Goal: Transaction & Acquisition: Purchase product/service

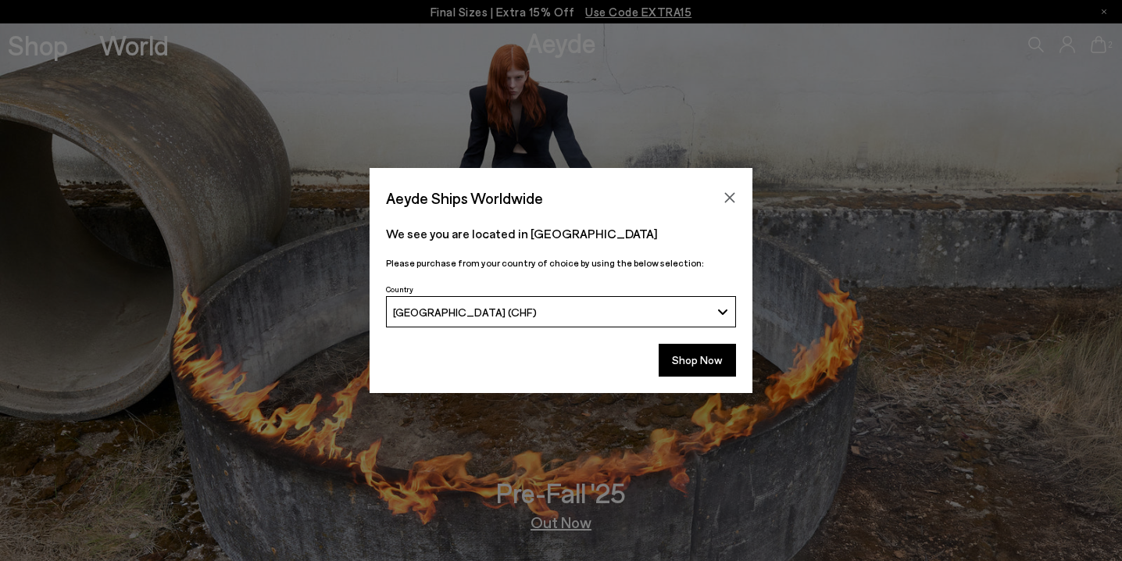
click at [712, 308] on button "[GEOGRAPHIC_DATA] (CHF)" at bounding box center [561, 311] width 350 height 31
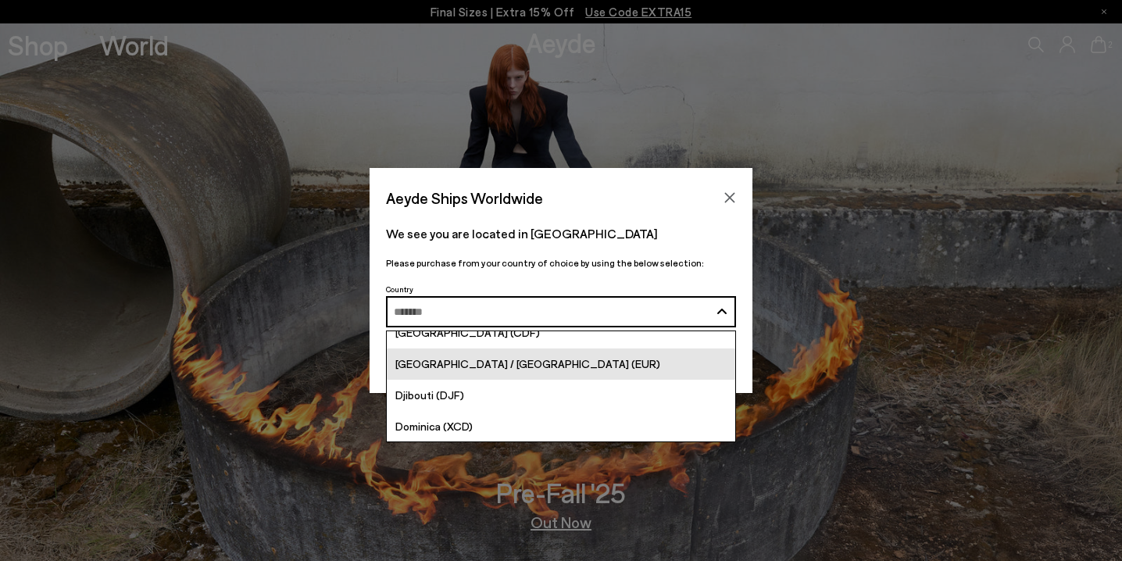
scroll to position [1497, 0]
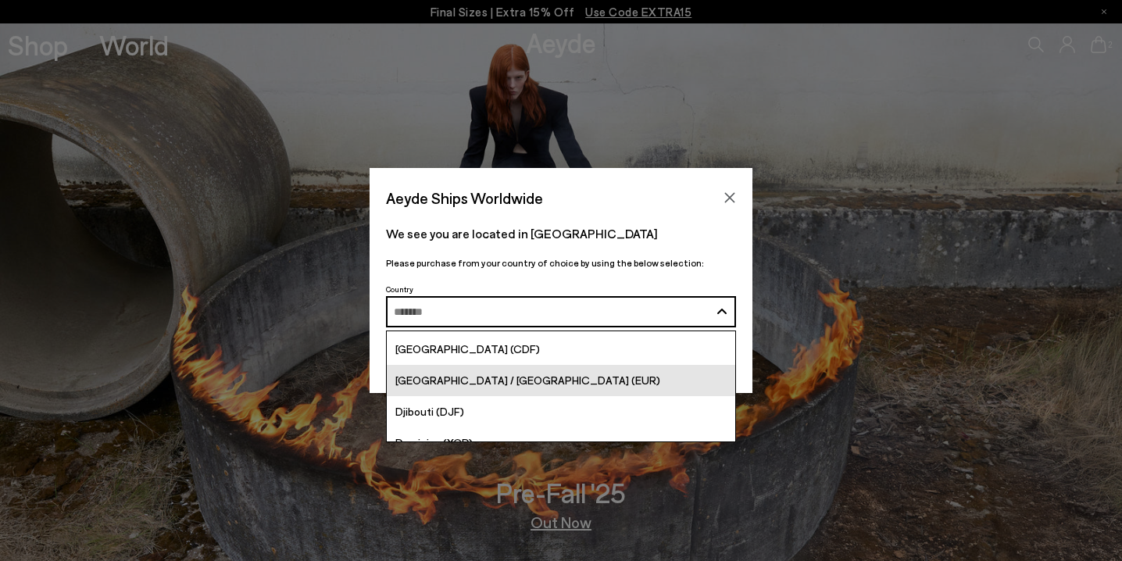
click at [608, 372] on link "[GEOGRAPHIC_DATA] / [GEOGRAPHIC_DATA] (EUR)" at bounding box center [561, 380] width 348 height 31
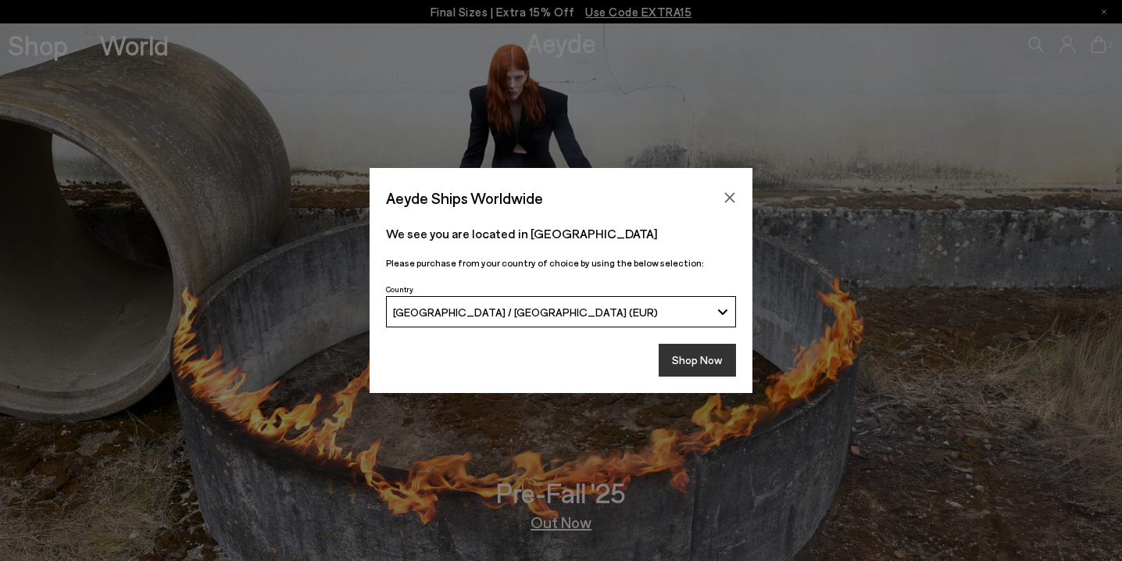
click at [690, 355] on button "Shop Now" at bounding box center [696, 360] width 77 height 33
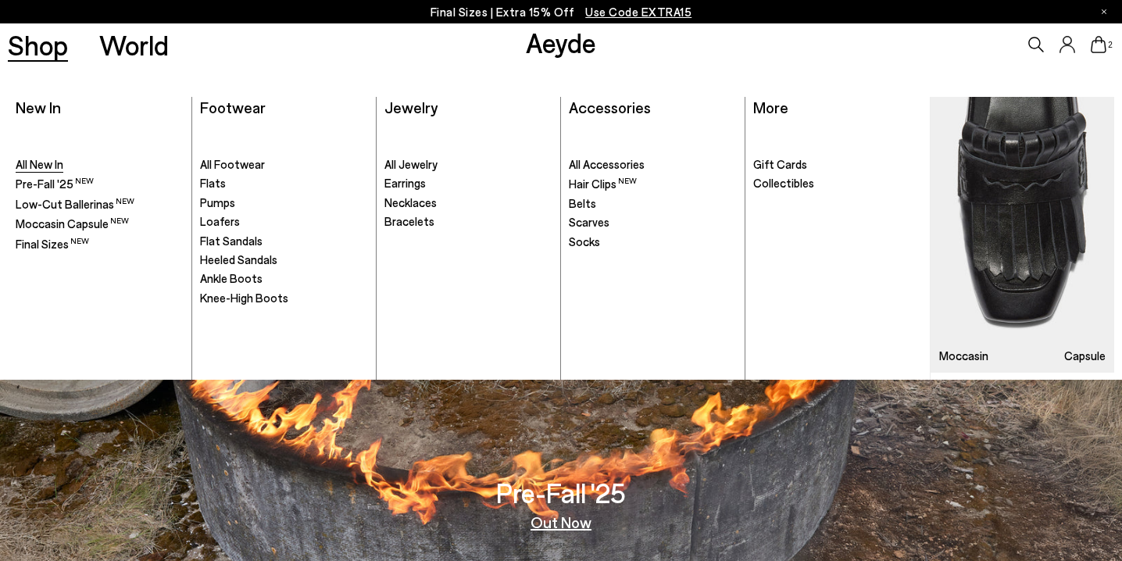
click at [37, 160] on span "All New In" at bounding box center [40, 164] width 48 height 14
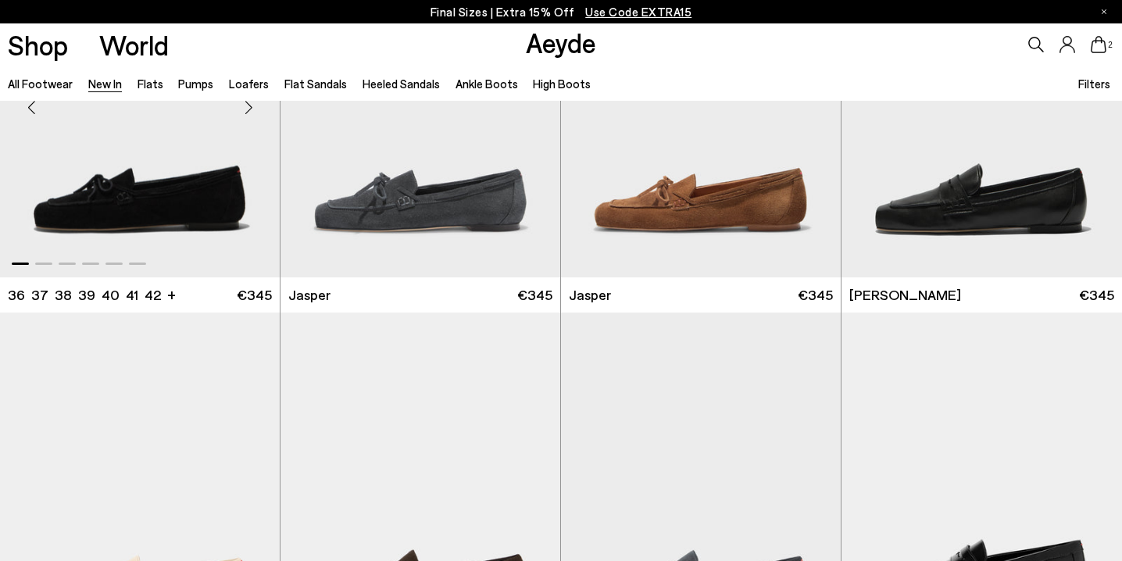
scroll to position [667, 1]
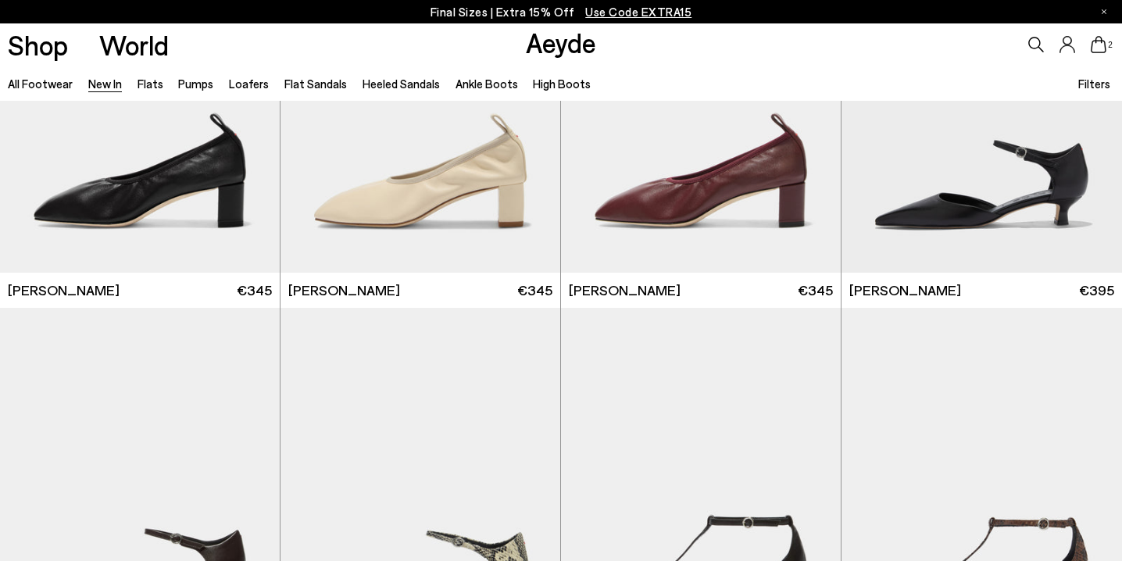
scroll to position [2909, 0]
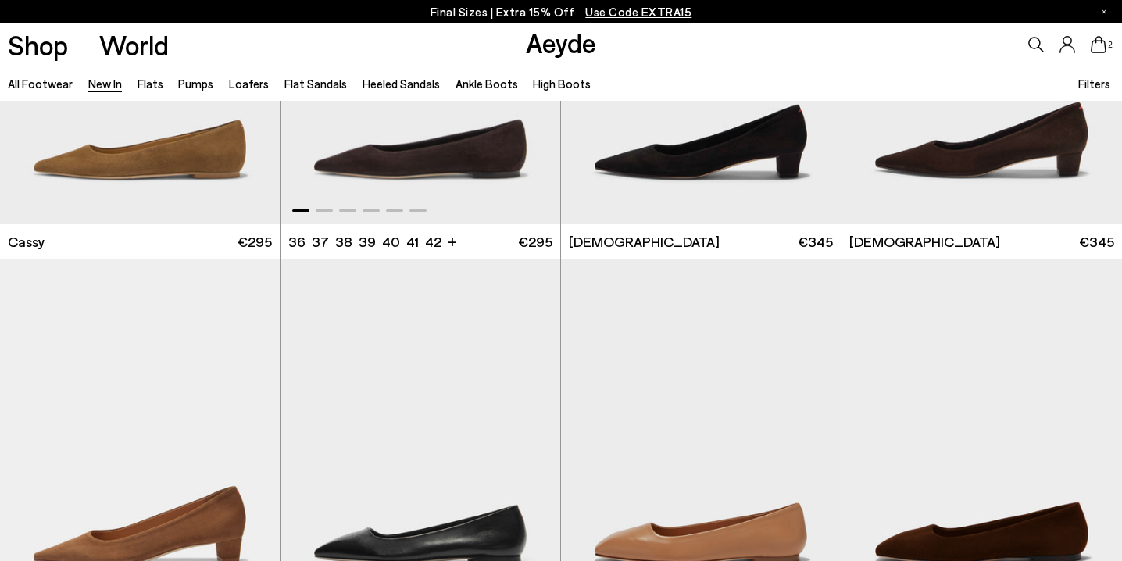
scroll to position [6500, 1]
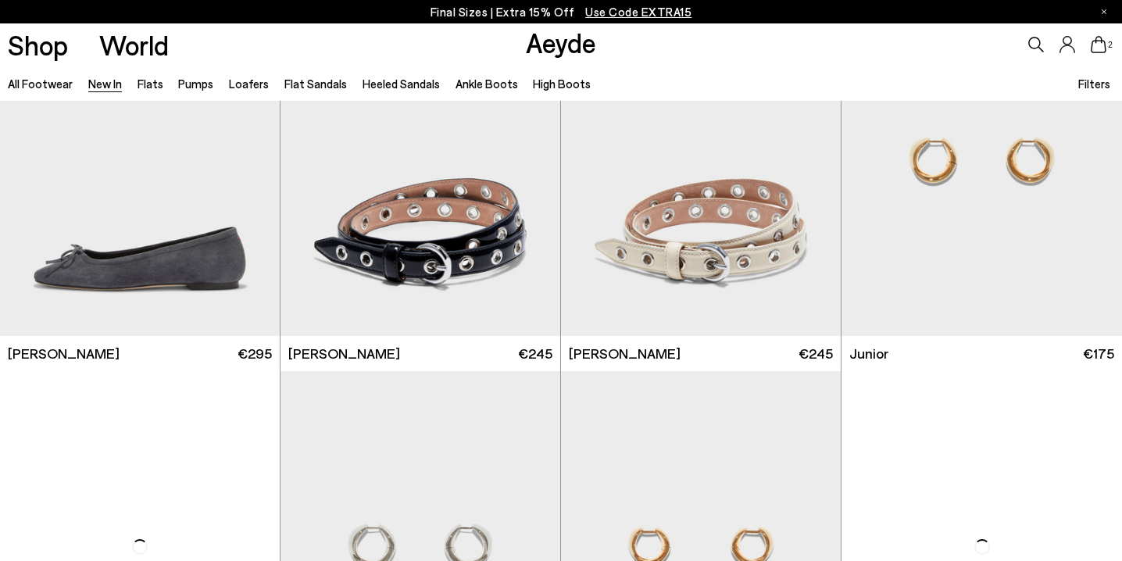
scroll to position [9400, 0]
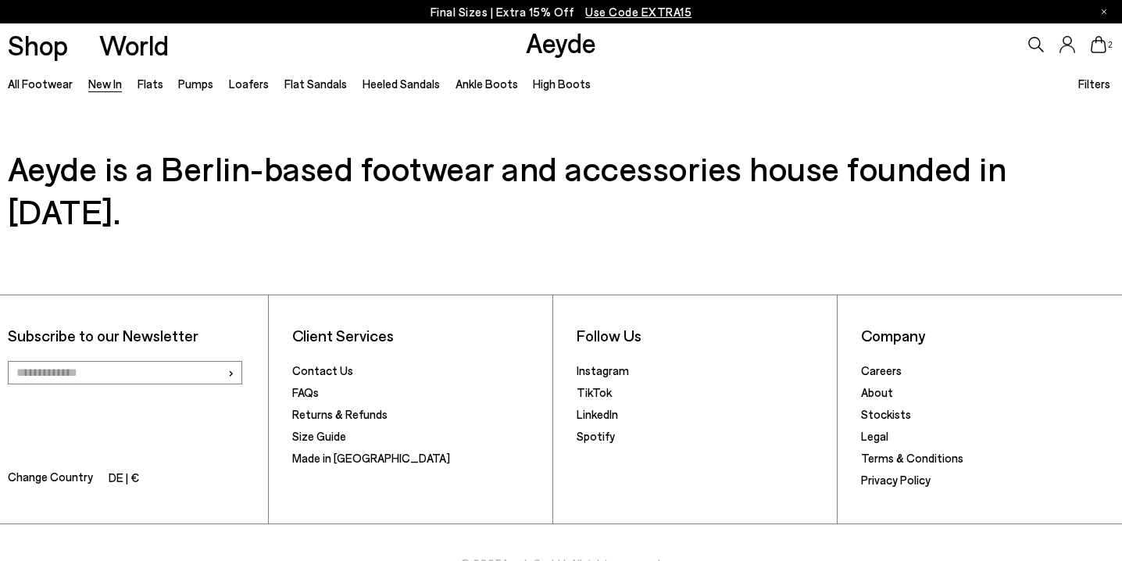
scroll to position [13193, 0]
click at [470, 87] on link "Ankle Boots" at bounding box center [486, 84] width 62 height 14
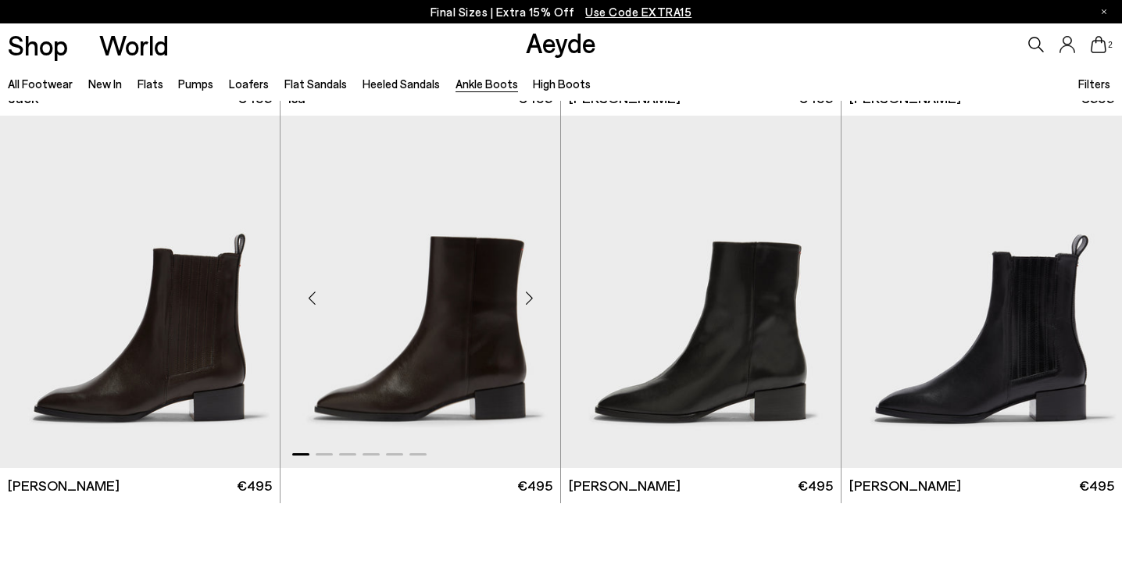
scroll to position [3030, 0]
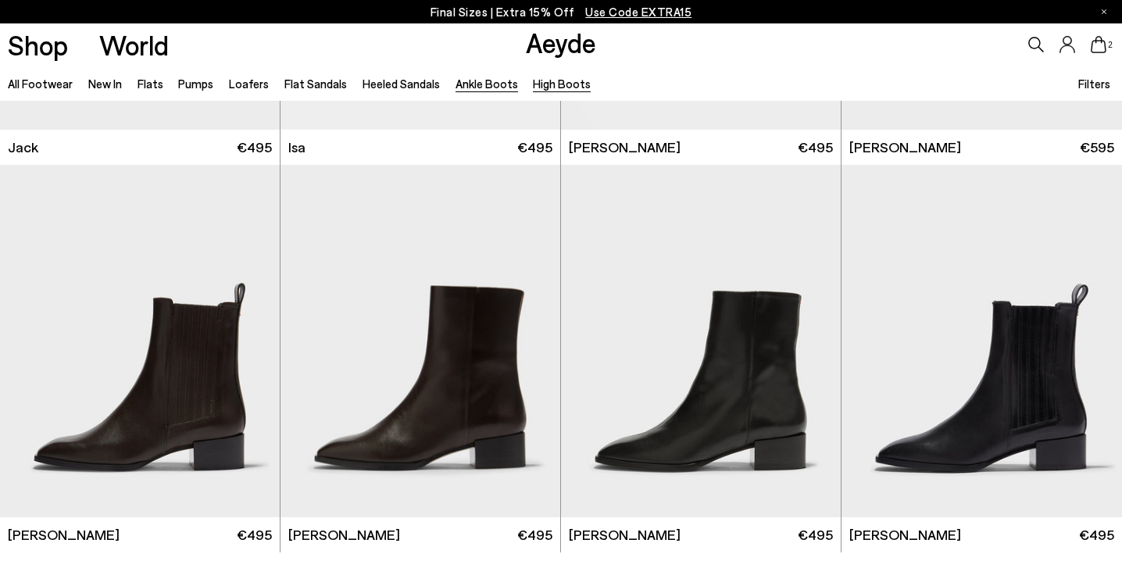
click at [561, 83] on link "High Boots" at bounding box center [562, 84] width 58 height 14
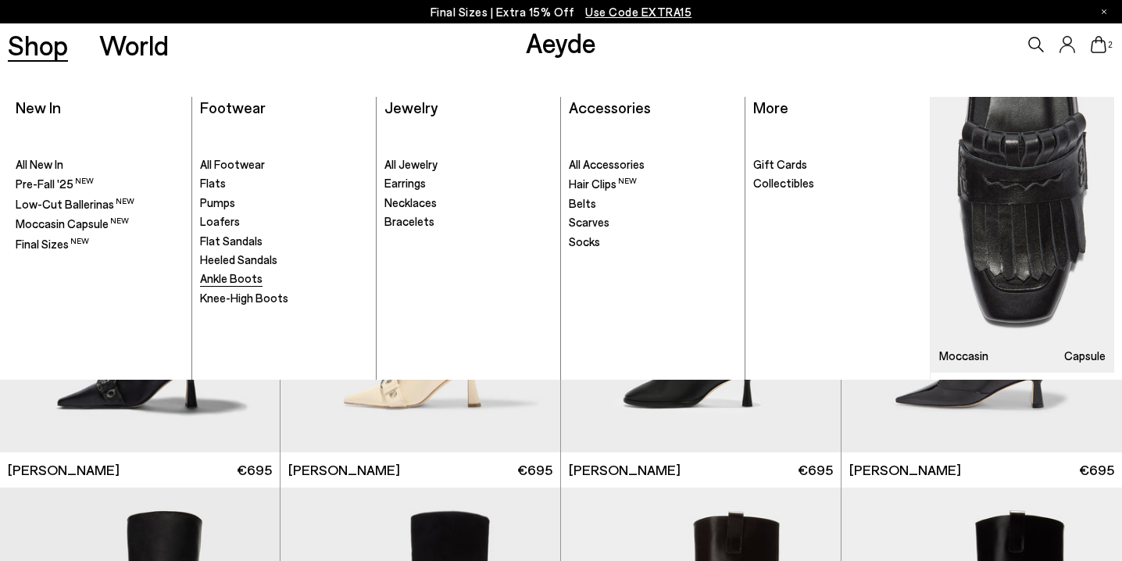
click at [229, 273] on span "Ankle Boots" at bounding box center [231, 278] width 62 height 14
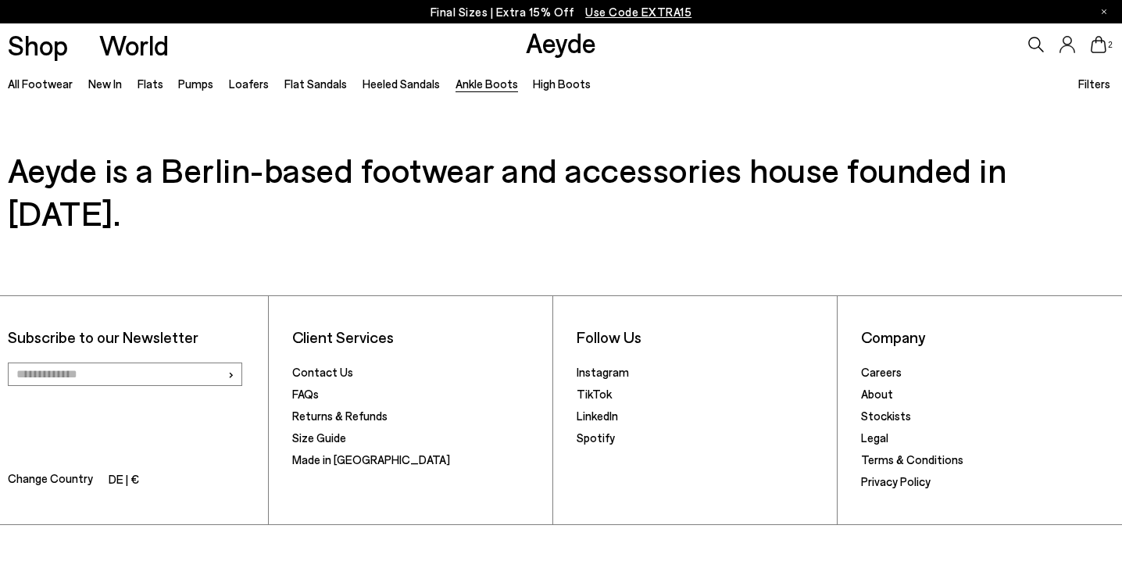
scroll to position [3506, 0]
